Goal: Task Accomplishment & Management: Manage account settings

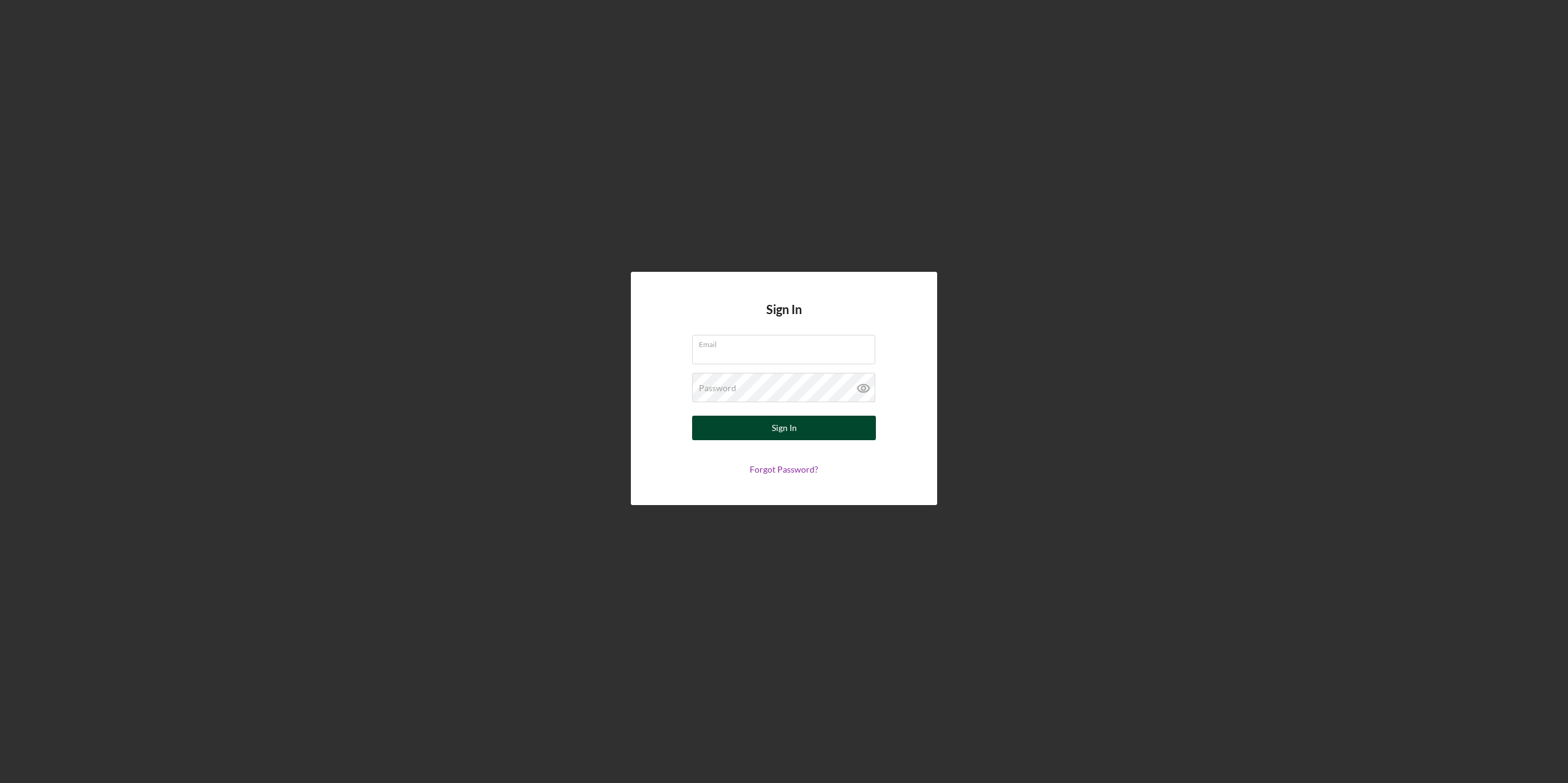
type input "[PERSON_NAME][EMAIL_ADDRESS][PERSON_NAME][DOMAIN_NAME]"
click at [779, 423] on div "Sign In" at bounding box center [784, 427] width 25 height 24
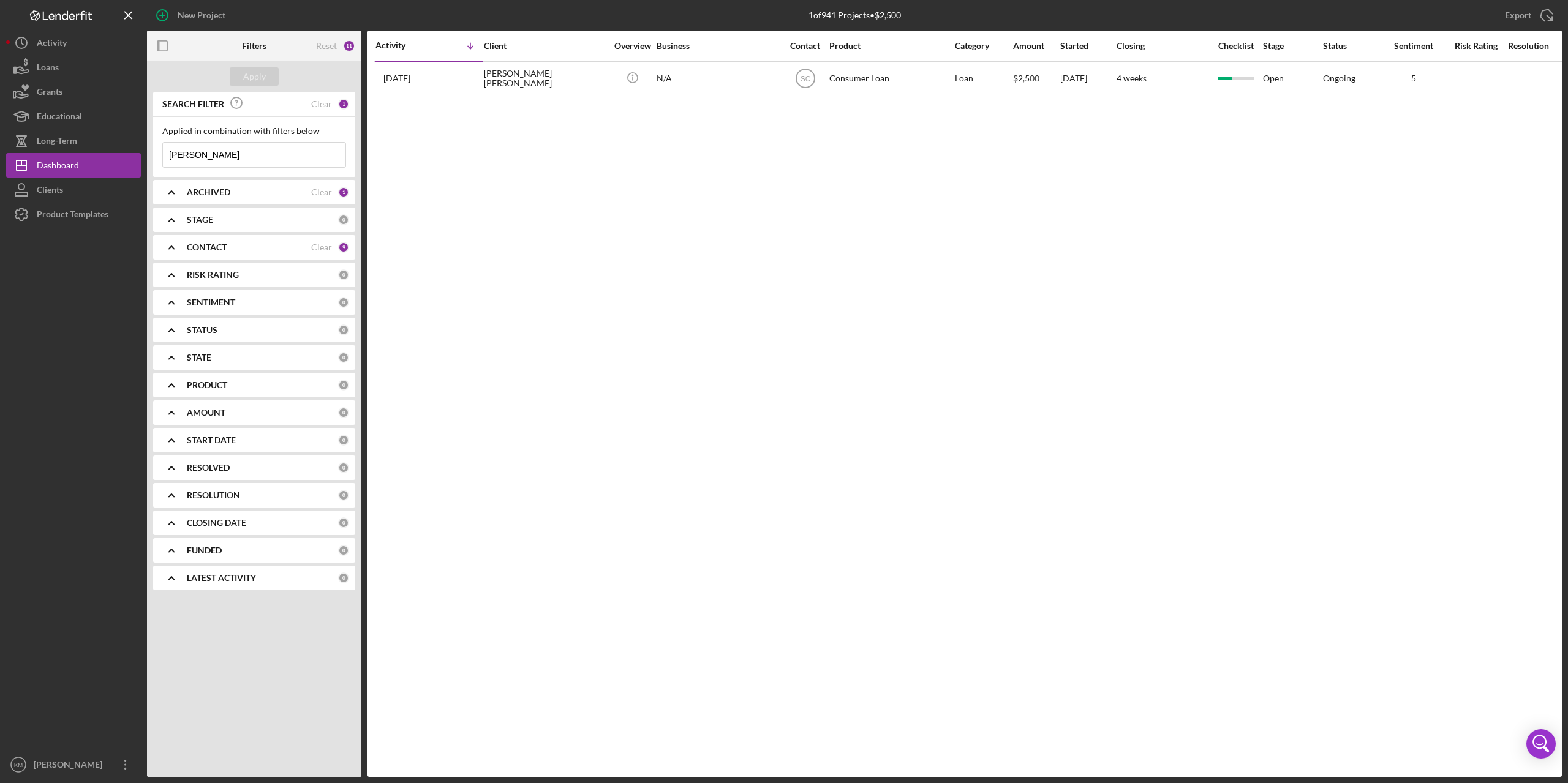
click at [197, 155] on input "[PERSON_NAME]" at bounding box center [254, 154] width 183 height 24
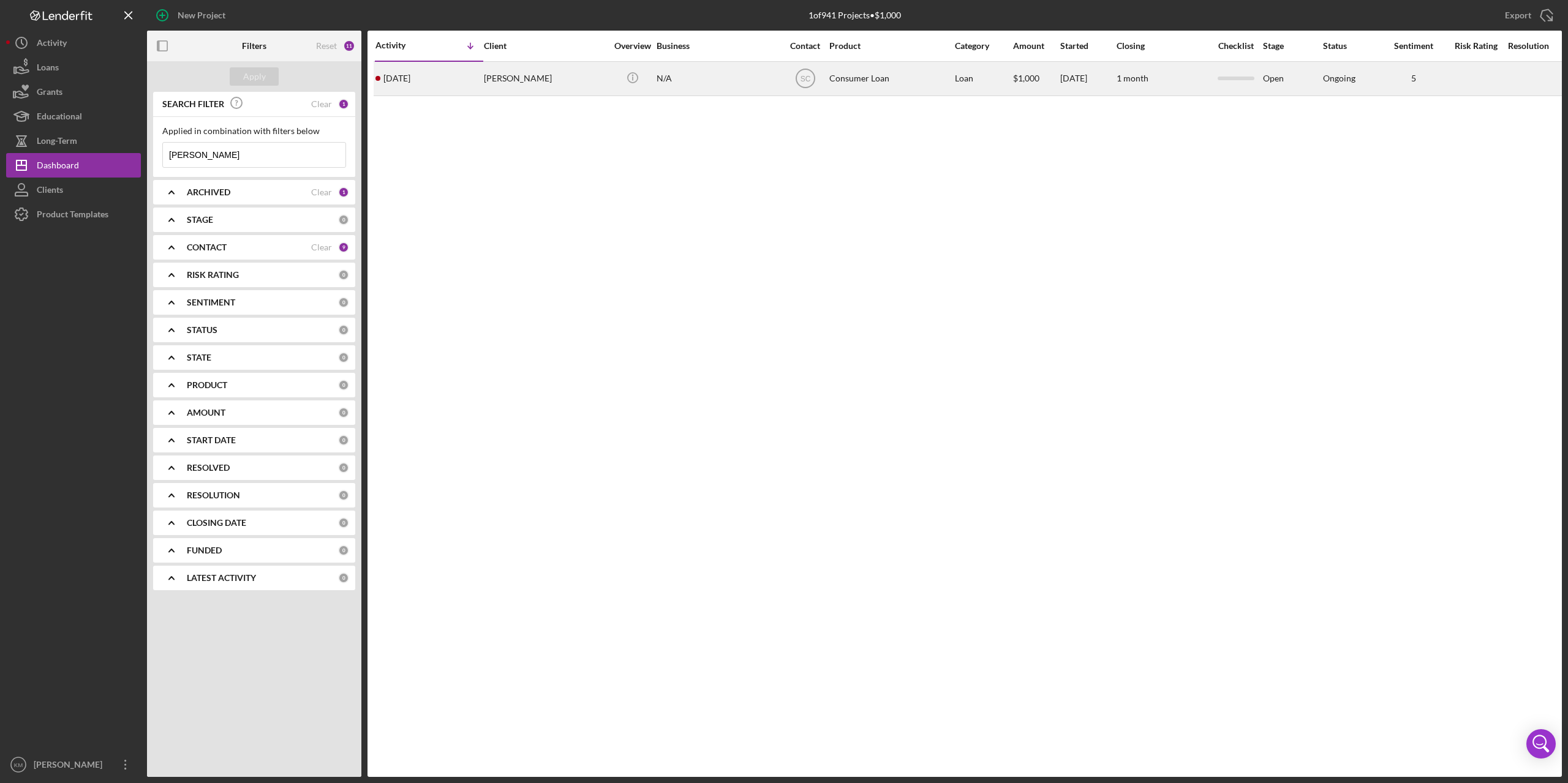
type input "[PERSON_NAME]"
click at [511, 76] on div "[PERSON_NAME]" at bounding box center [545, 79] width 122 height 33
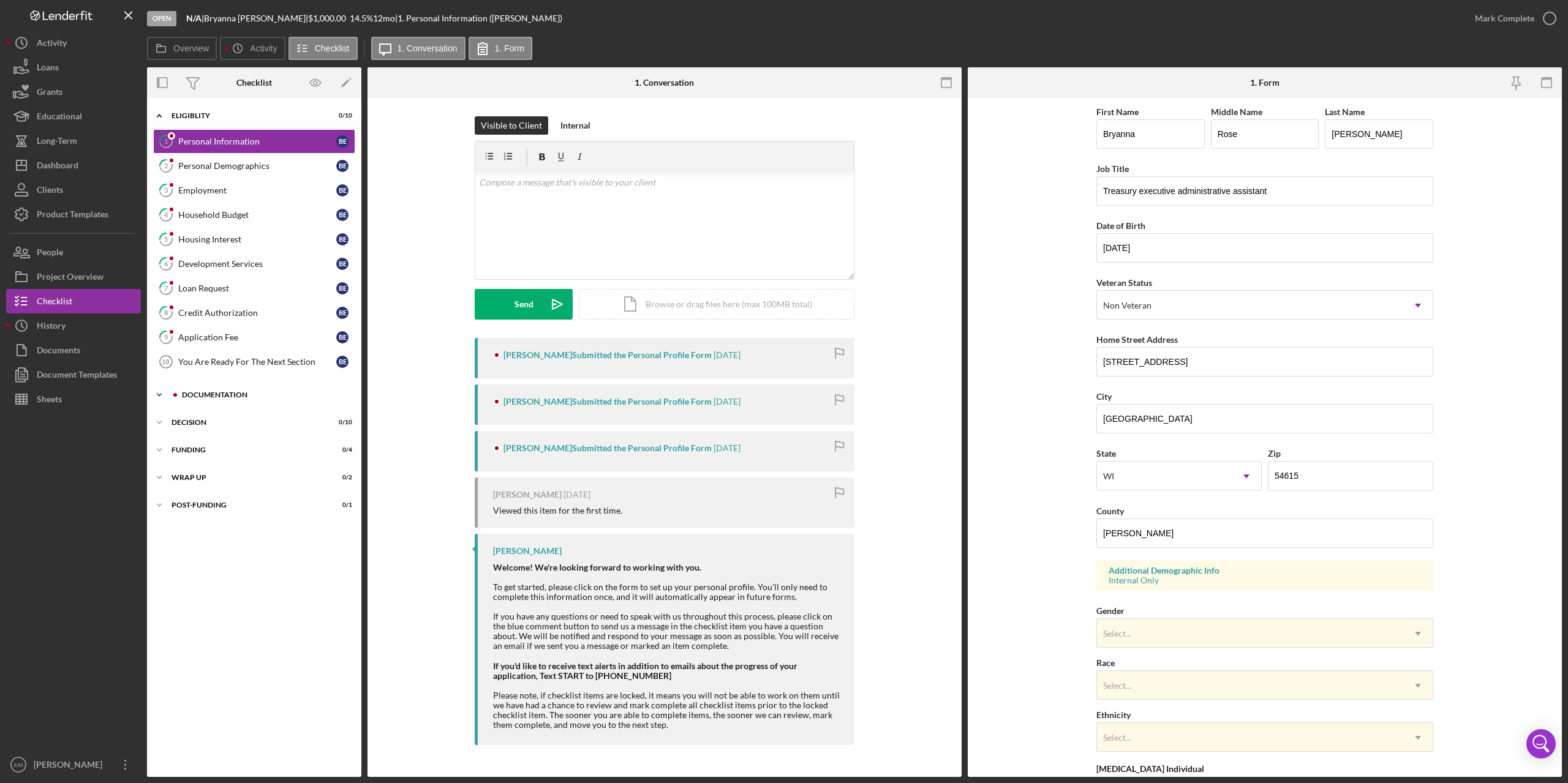
click at [158, 395] on icon "Icon/Expander" at bounding box center [158, 395] width 24 height 24
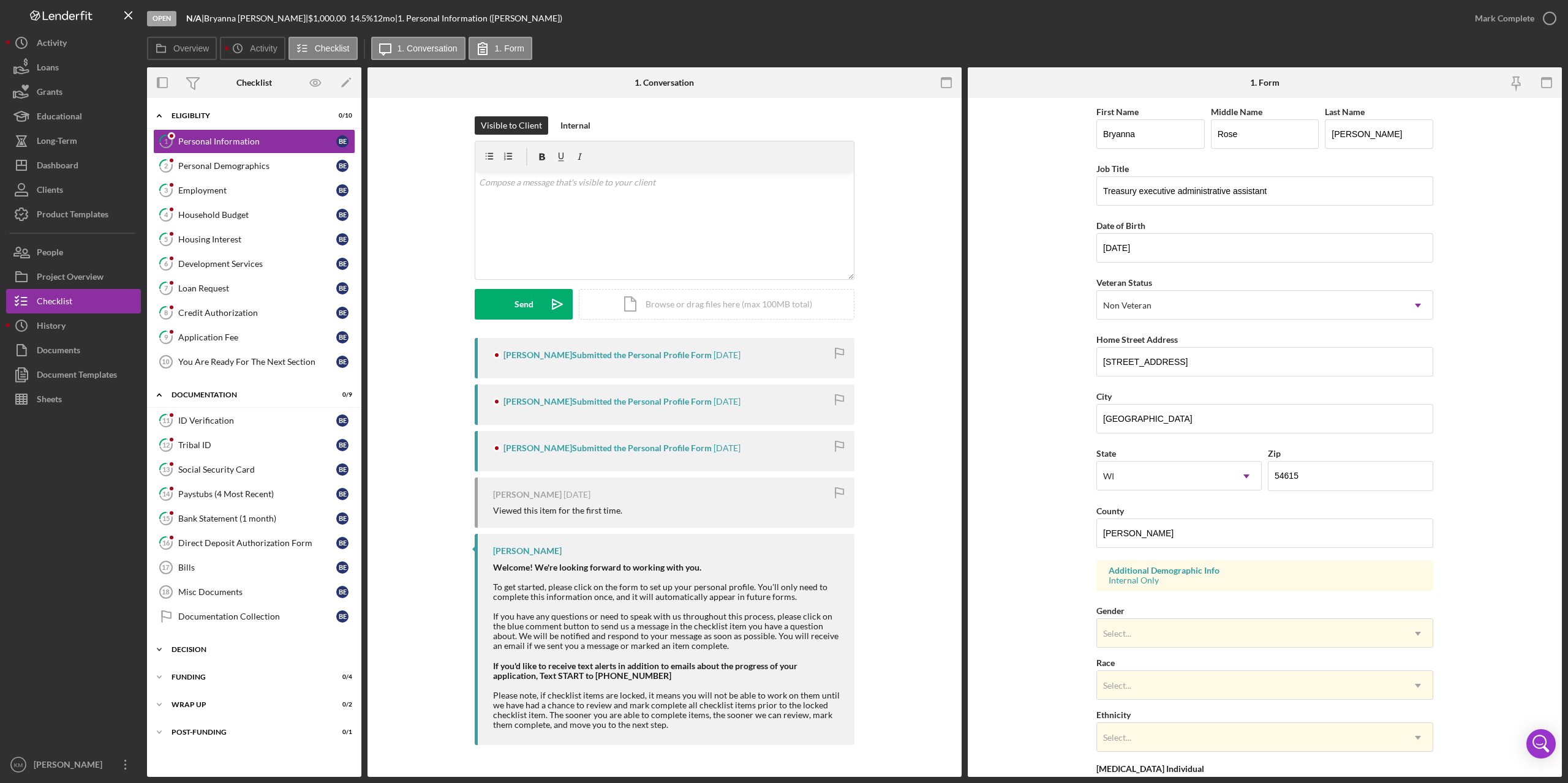
click at [159, 648] on icon "Icon/Expander" at bounding box center [158, 649] width 24 height 24
click at [406, 47] on label "1. Conversation" at bounding box center [427, 48] width 60 height 10
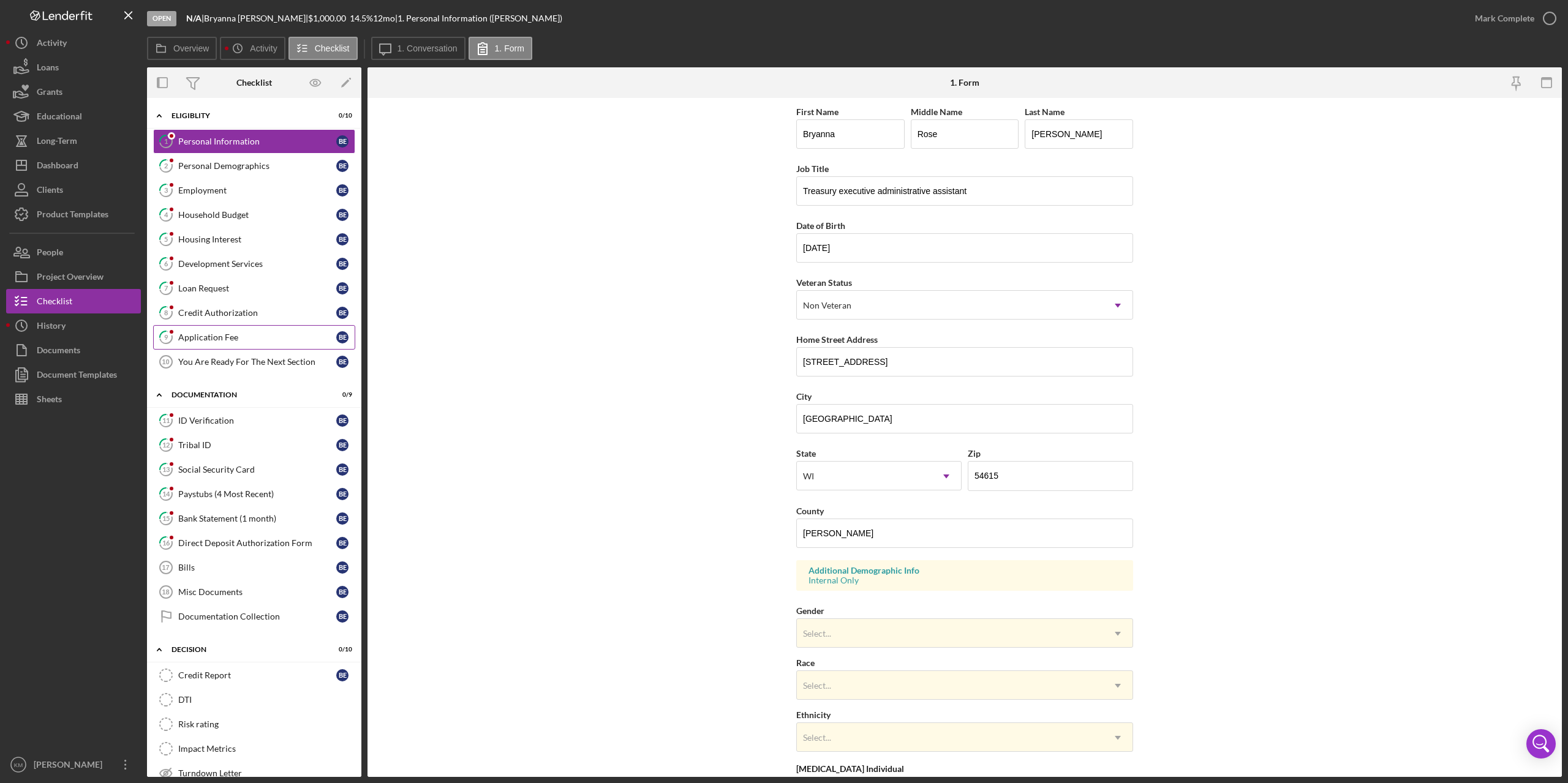
click at [192, 334] on div "Application Fee" at bounding box center [257, 337] width 158 height 10
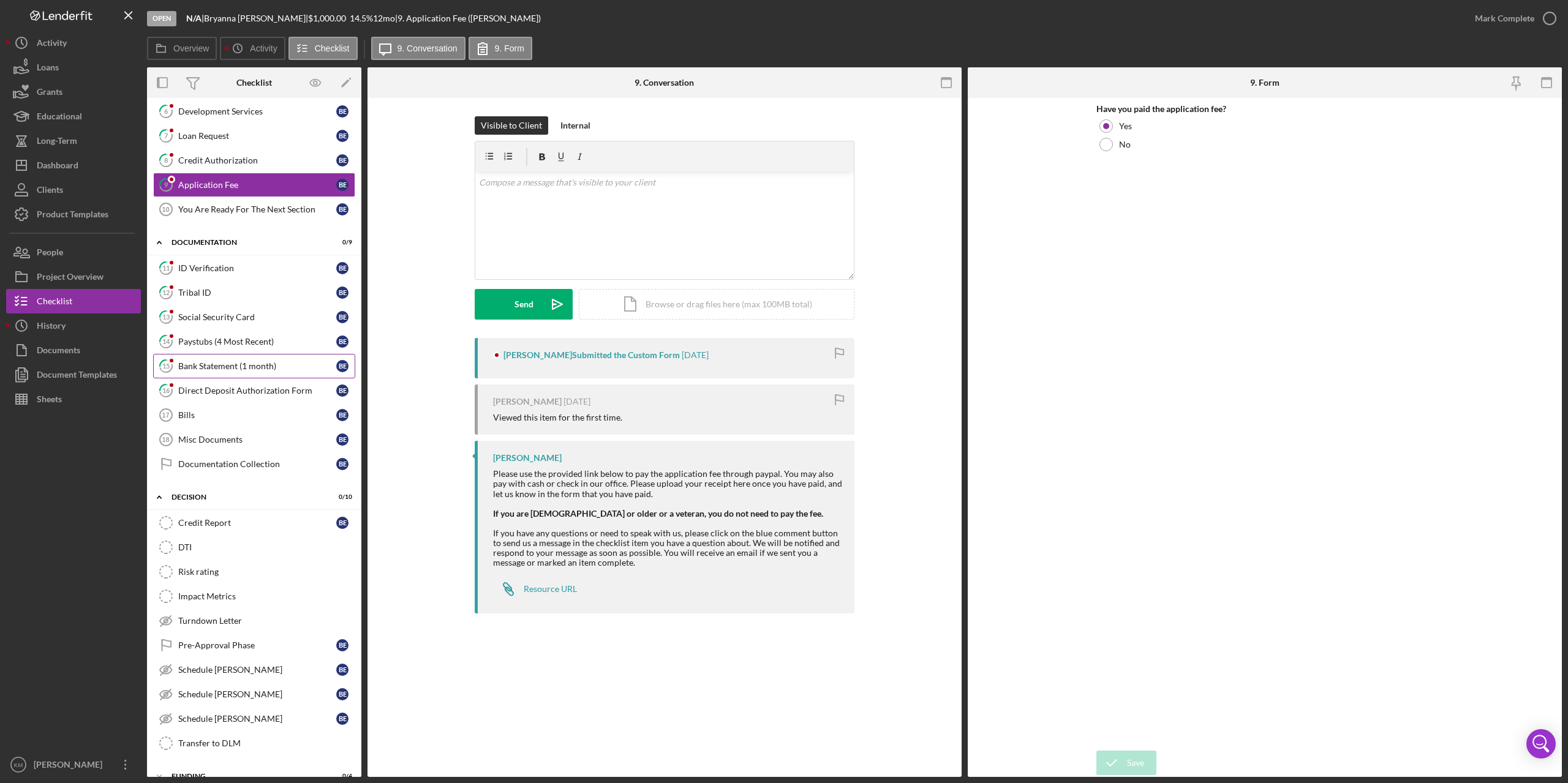
scroll to position [226, 0]
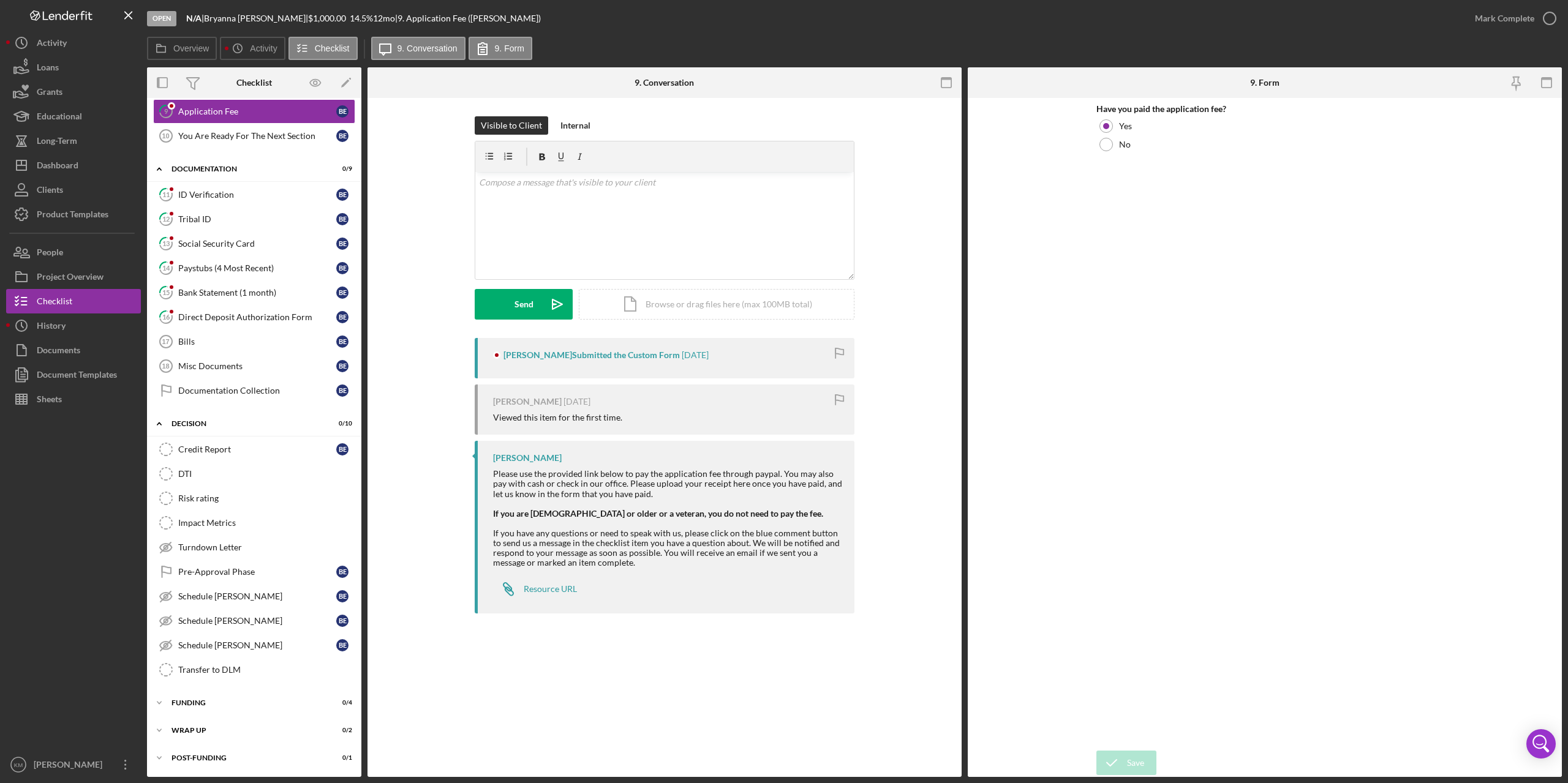
click at [493, 680] on div "9 Application Fee Visible to Client Internal v Color teal Color pink Remove col…" at bounding box center [664, 438] width 594 height 679
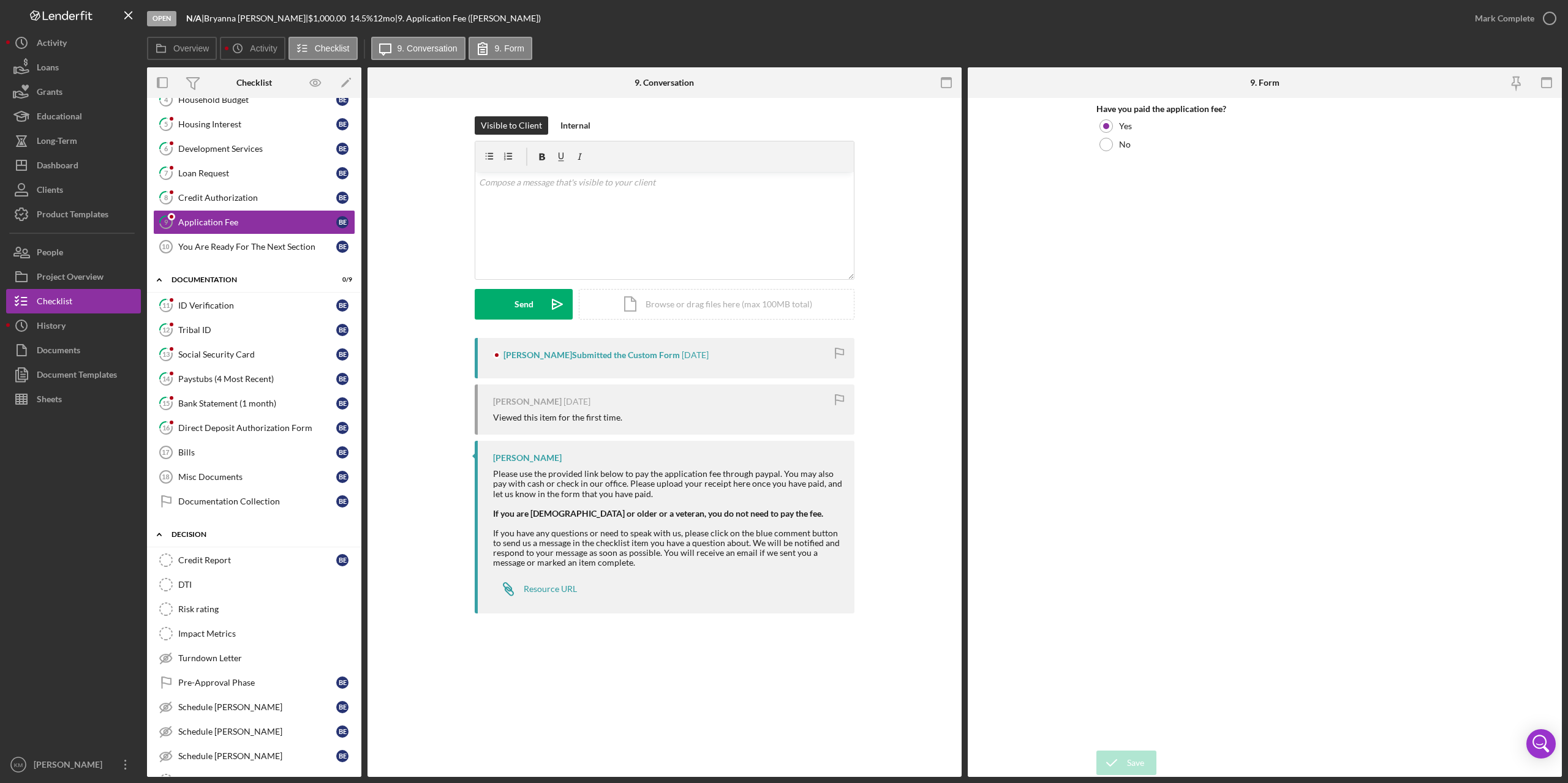
scroll to position [0, 0]
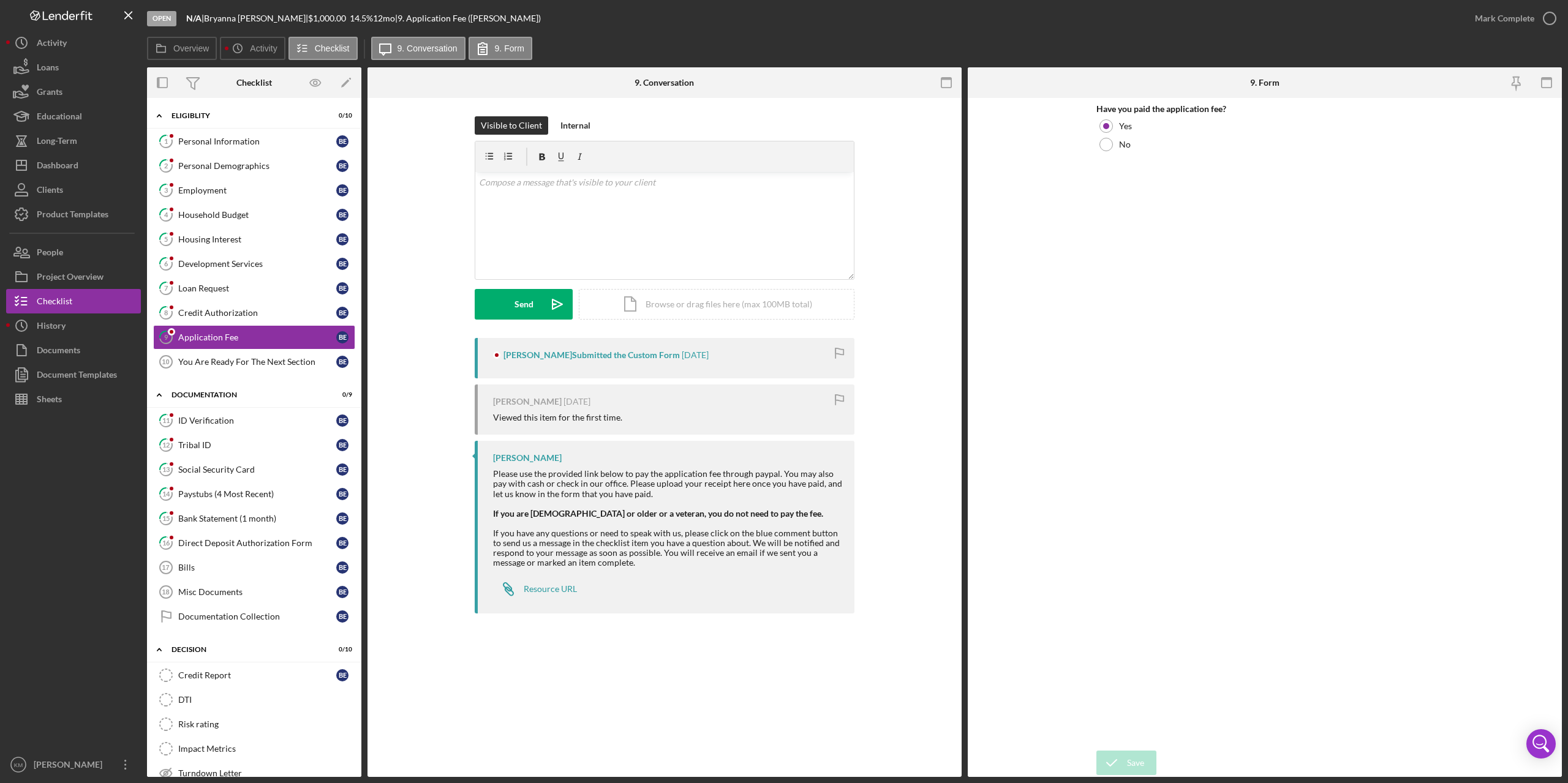
click at [589, 688] on div "9 Application Fee Visible to Client Internal v Color teal Color pink Remove col…" at bounding box center [664, 438] width 594 height 679
click at [413, 502] on div "[PERSON_NAME] Submitted the Custom Form [DATE] [PERSON_NAME] [DATE] Viewed this…" at bounding box center [665, 478] width 557 height 282
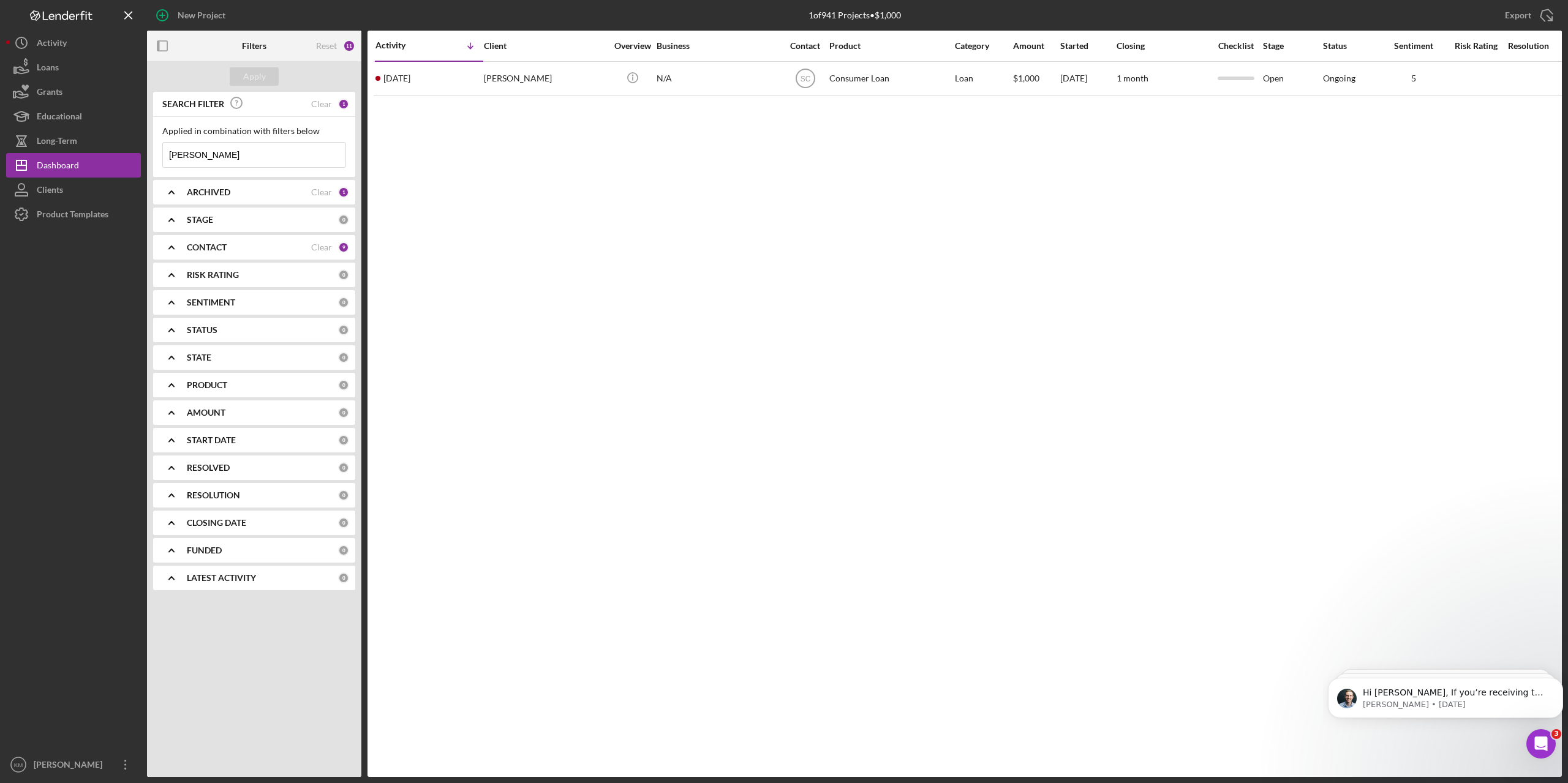
click at [236, 158] on input "[PERSON_NAME]" at bounding box center [254, 154] width 183 height 24
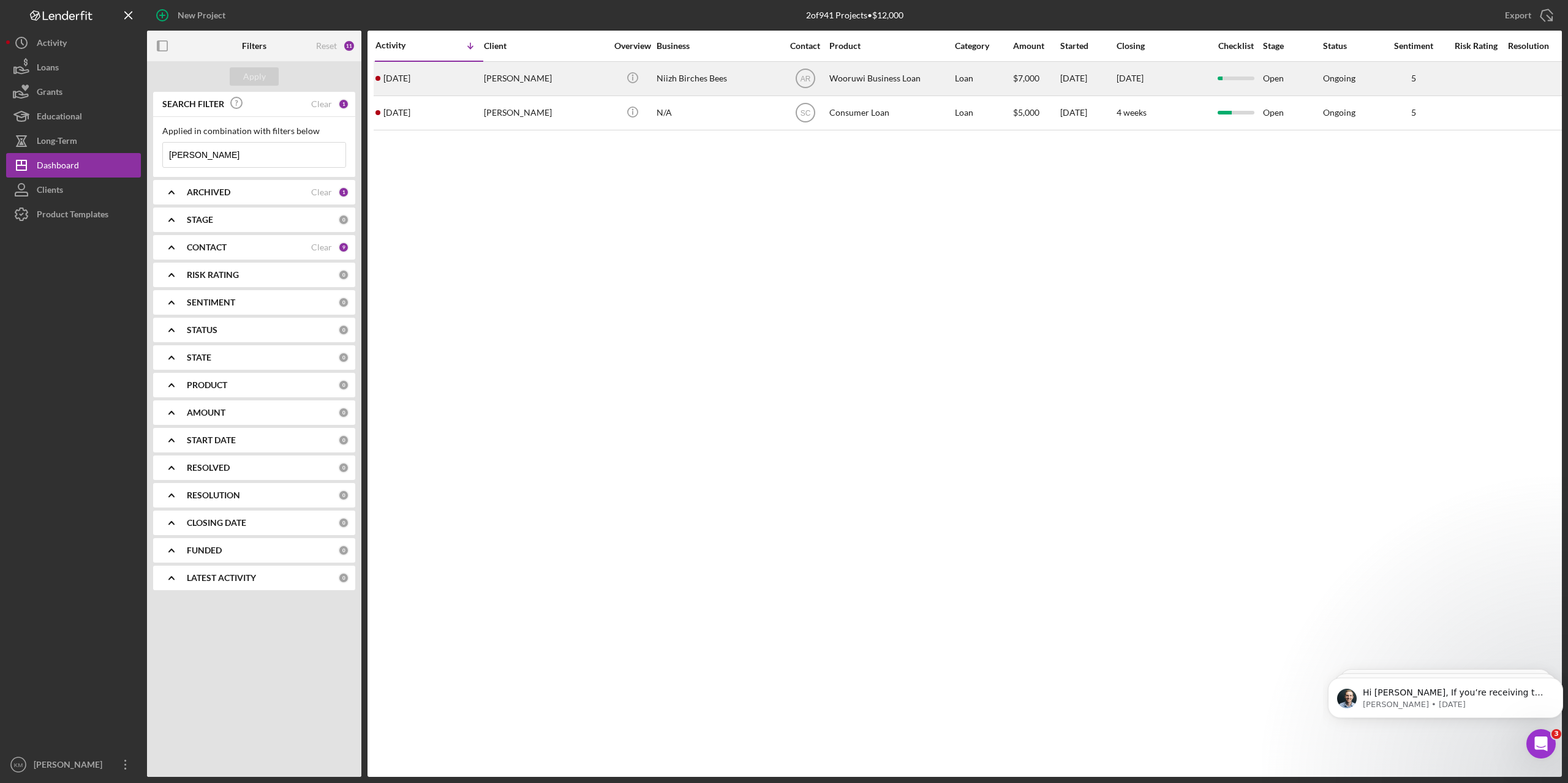
type input "melissa potts"
click at [742, 86] on div "Niizh Birches Bees" at bounding box center [717, 79] width 122 height 33
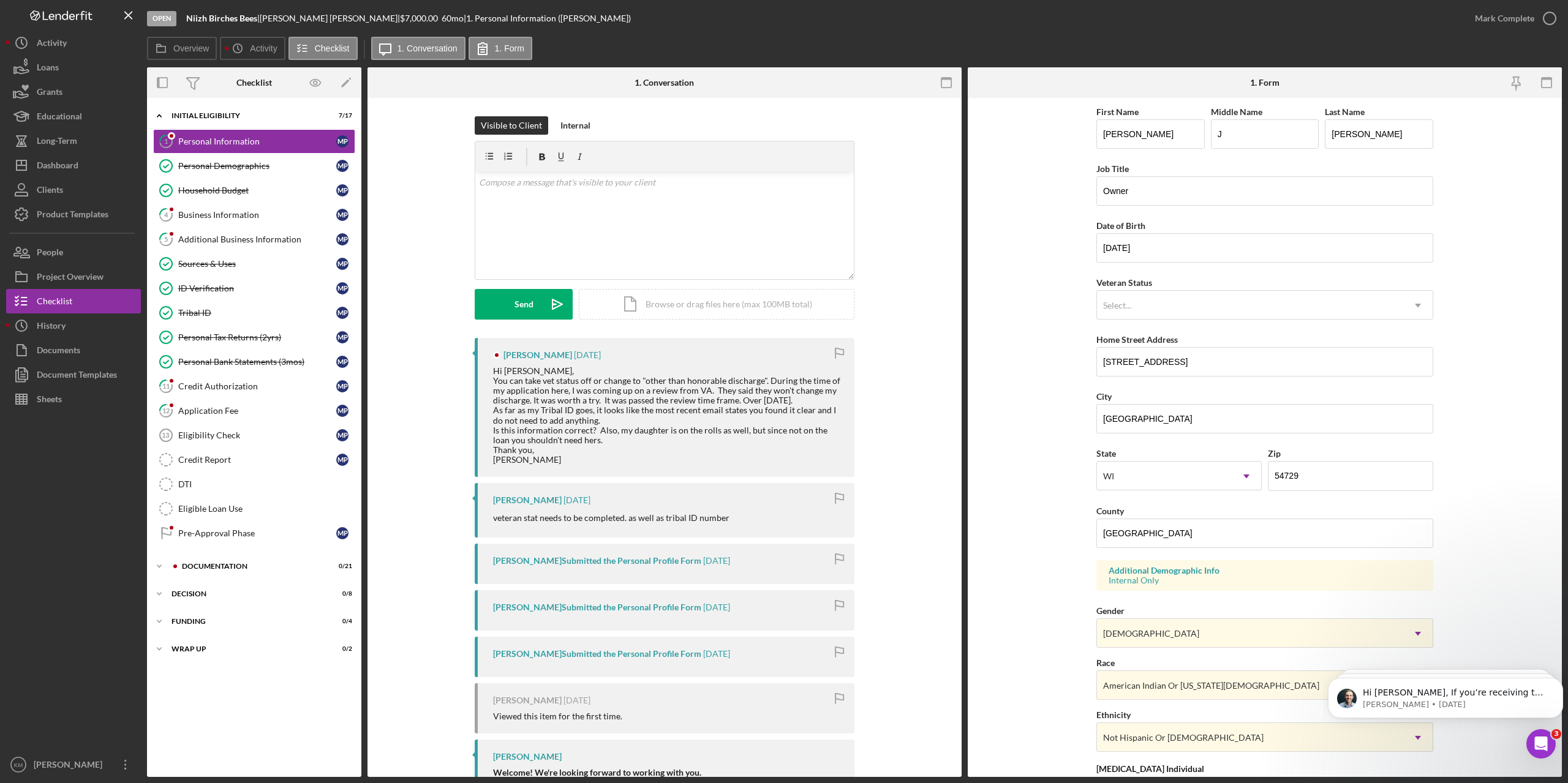
click at [30, 488] on div at bounding box center [73, 582] width 135 height 341
drag, startPoint x: 30, startPoint y: 488, endPoint x: 93, endPoint y: 388, distance: 118.2
click at [31, 486] on div at bounding box center [73, 582] width 135 height 341
click at [73, 438] on div at bounding box center [73, 582] width 135 height 341
click at [131, 14] on icon "Icon/Menu Close" at bounding box center [129, 15] width 27 height 27
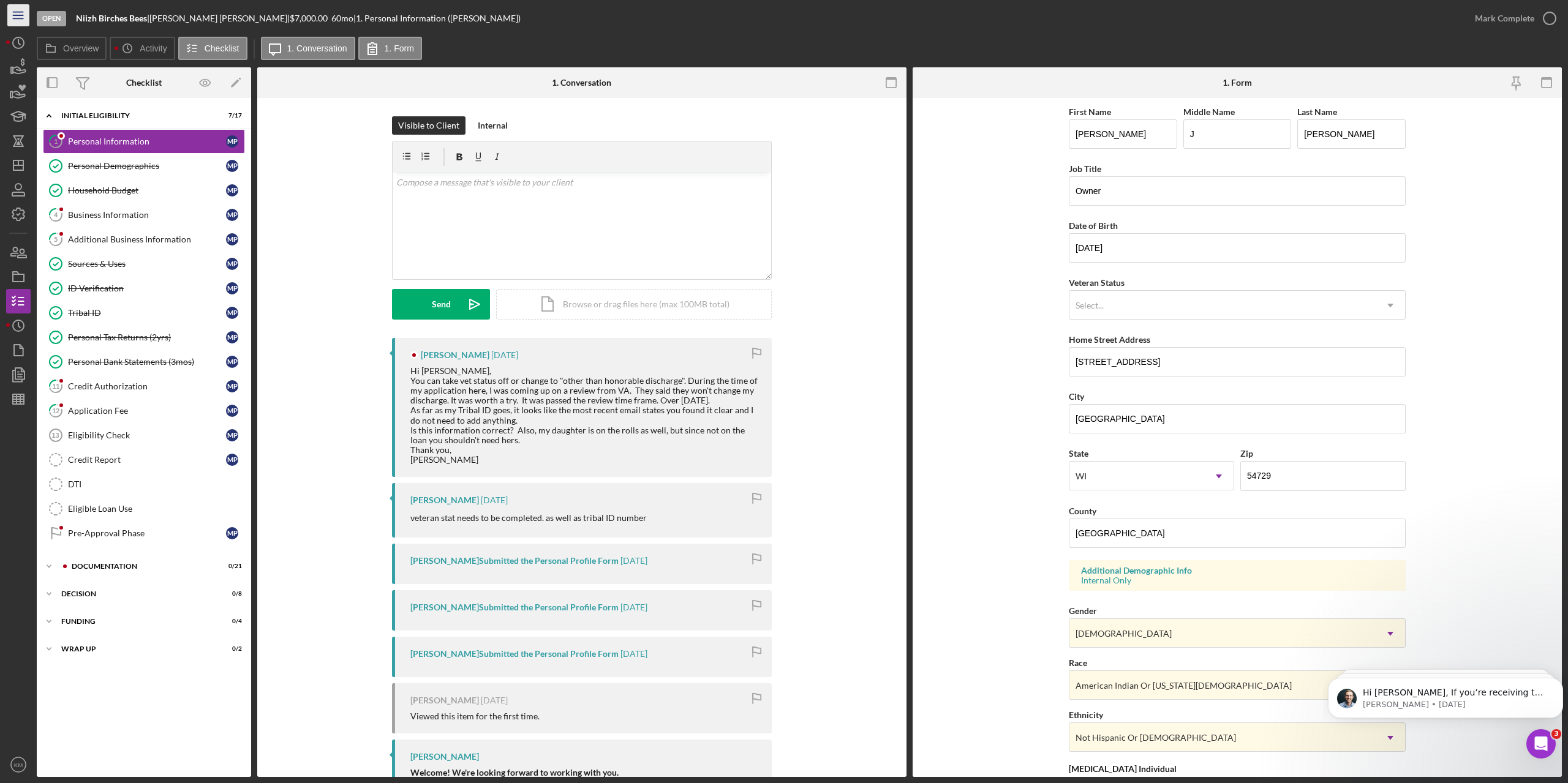
click at [26, 16] on icon "Icon/Menu" at bounding box center [18, 15] width 27 height 27
click at [26, 16] on div "Icon/Menu" at bounding box center [18, 15] width 24 height 30
click at [26, 16] on icon "Icon/Menu" at bounding box center [18, 15] width 27 height 27
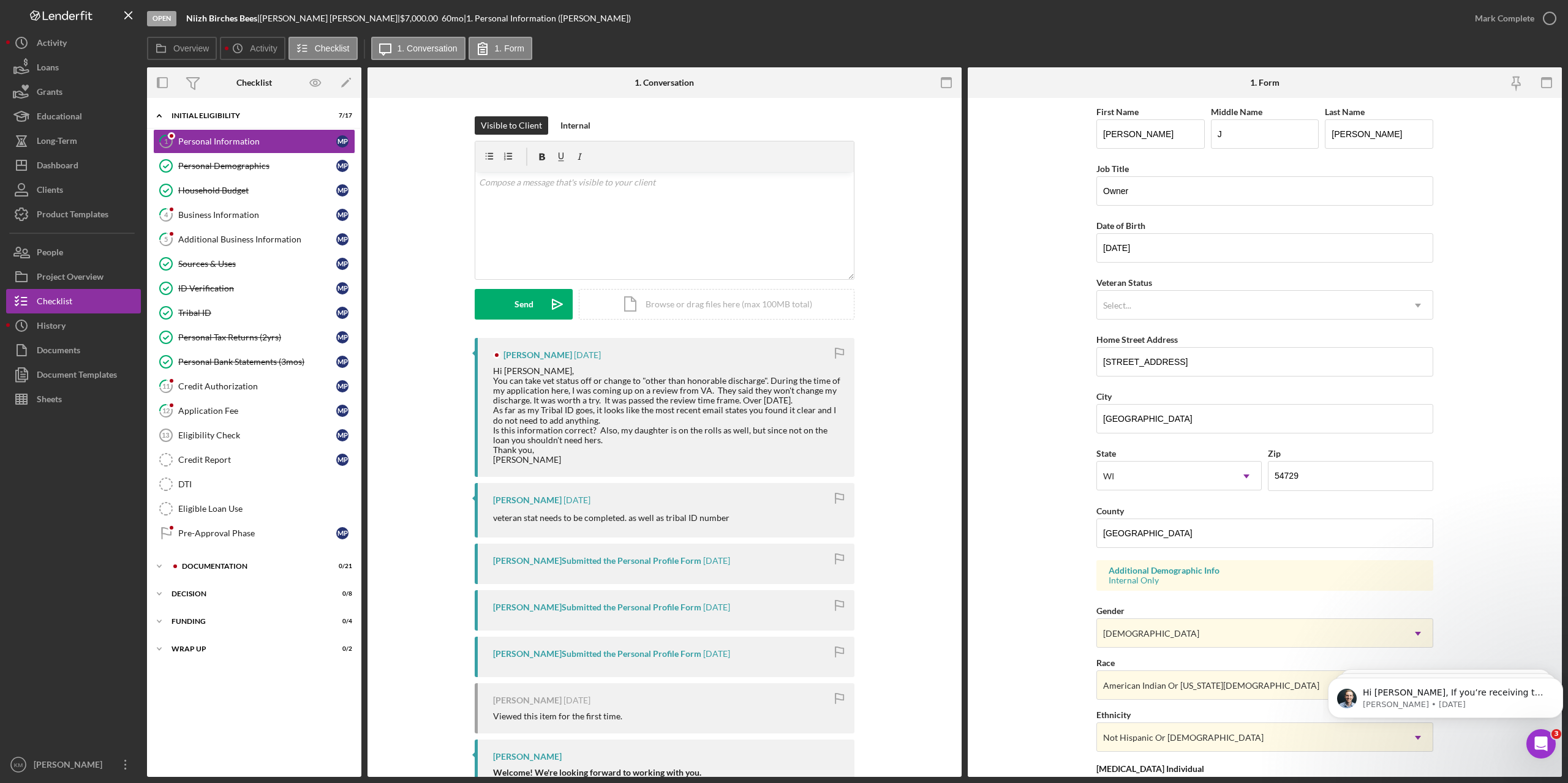
click at [843, 42] on div "Overview Icon/History Activity Checklist Icon/Message 1. Conversation 1. Form" at bounding box center [853, 48] width 1414 height 24
click at [73, 503] on div at bounding box center [73, 582] width 135 height 341
click at [55, 168] on div "Dashboard" at bounding box center [57, 166] width 41 height 27
